Goal: Information Seeking & Learning: Learn about a topic

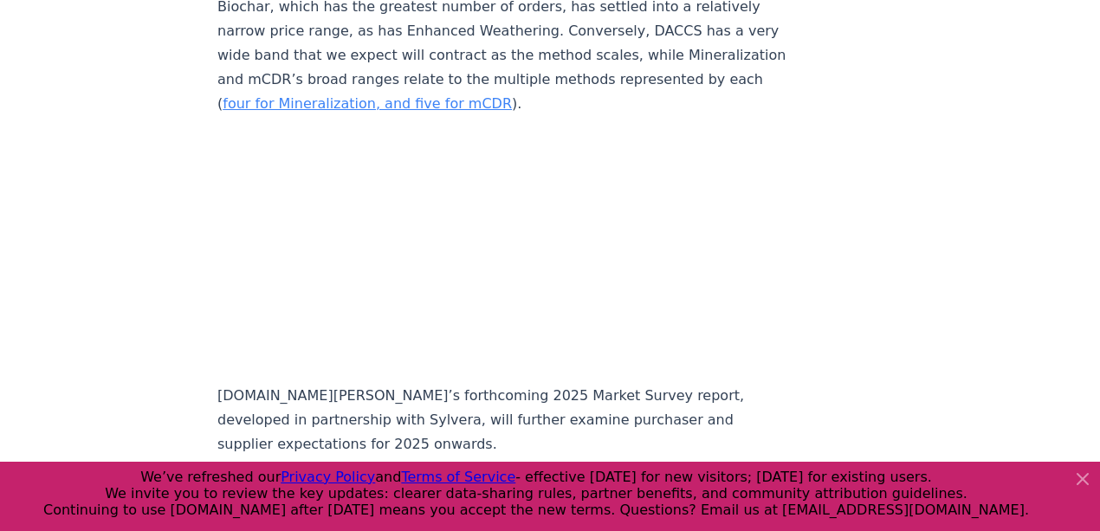
scroll to position [8310, 0]
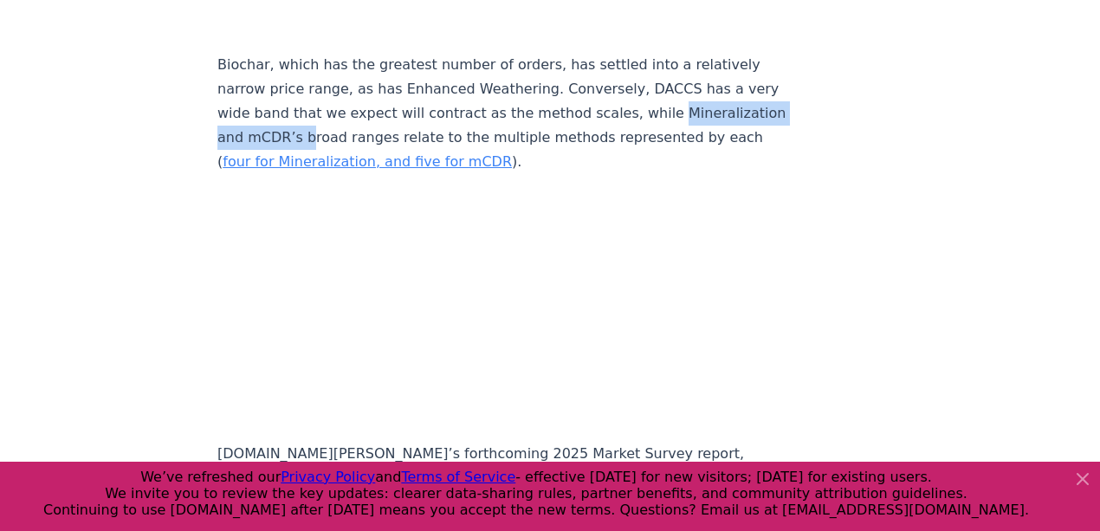
drag, startPoint x: 219, startPoint y: 104, endPoint x: 396, endPoint y: 116, distance: 177.1
click at [396, 116] on p "Biochar, which has the greatest number of orders, has settled into a relatively…" at bounding box center [503, 113] width 573 height 121
click at [410, 153] on link "four for Mineralization, and five for mCDR" at bounding box center [367, 161] width 289 height 16
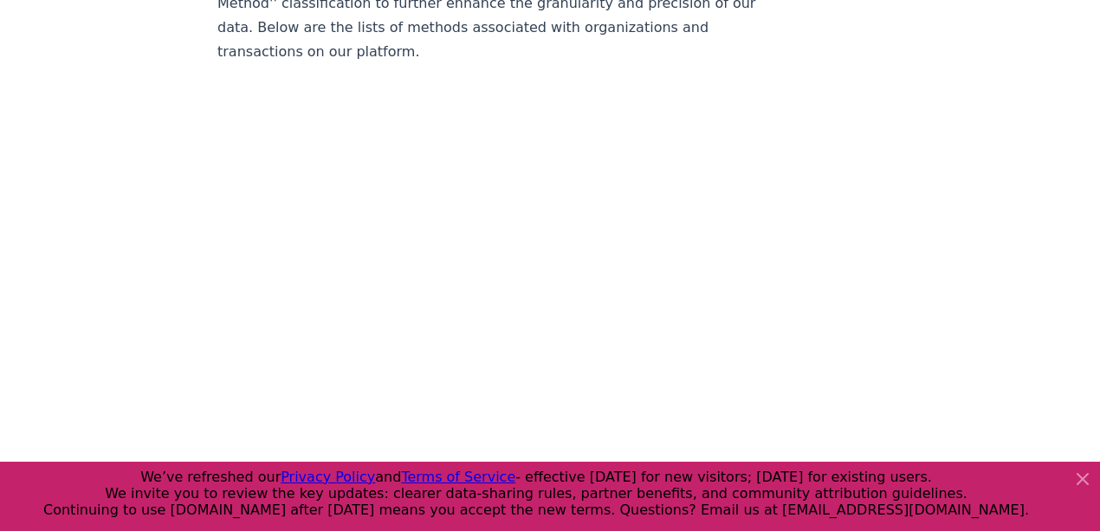
scroll to position [1155, 0]
